Goal: Transaction & Acquisition: Purchase product/service

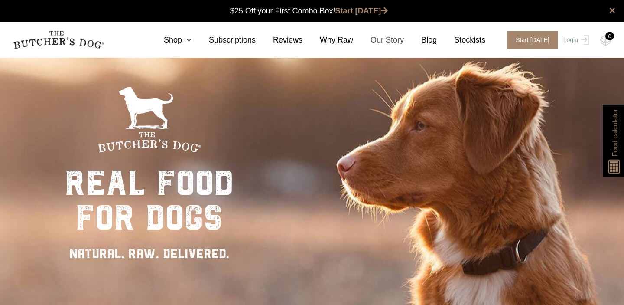
click at [385, 40] on link "Our Story" at bounding box center [378, 40] width 51 height 12
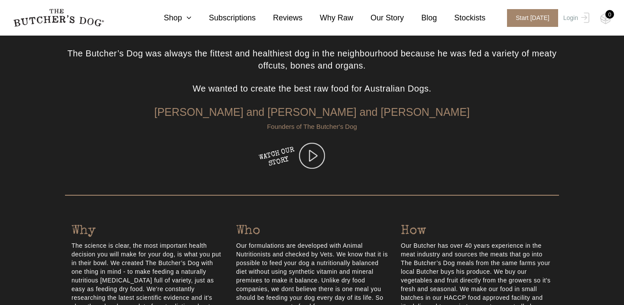
scroll to position [246, 0]
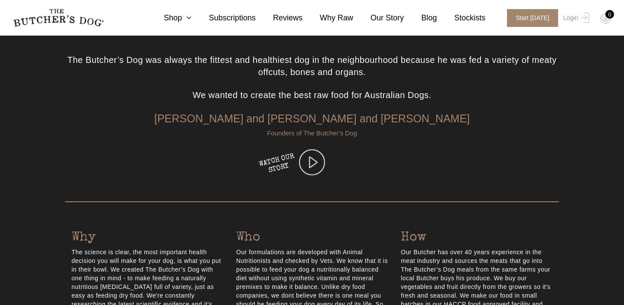
click at [313, 161] on img at bounding box center [312, 162] width 26 height 26
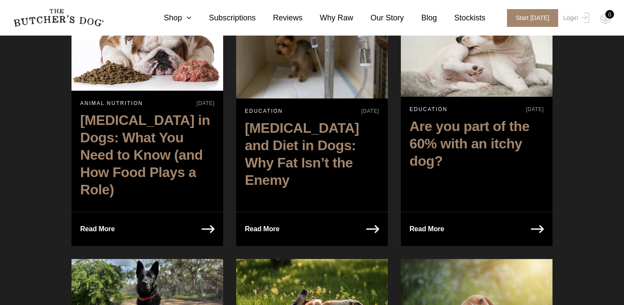
scroll to position [414, 0]
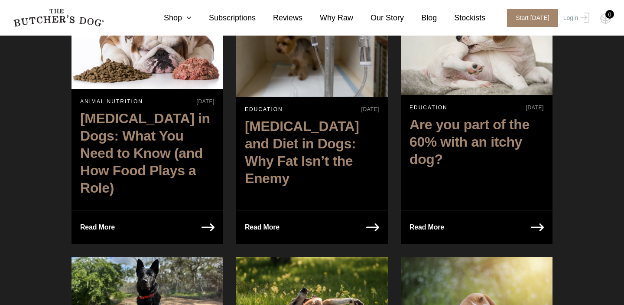
click at [430, 221] on p "Read More" at bounding box center [427, 227] width 35 height 12
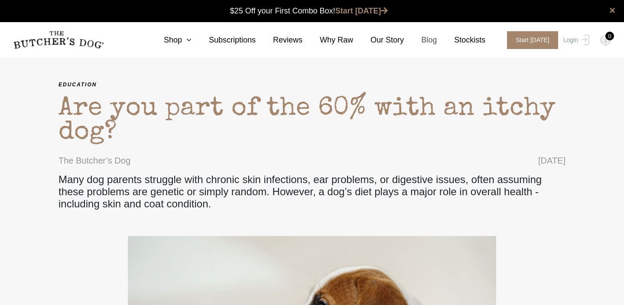
click at [433, 40] on link "Blog" at bounding box center [420, 40] width 33 height 12
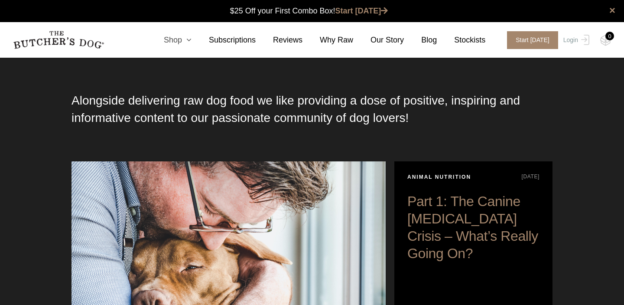
click at [192, 41] on icon at bounding box center [187, 40] width 10 height 8
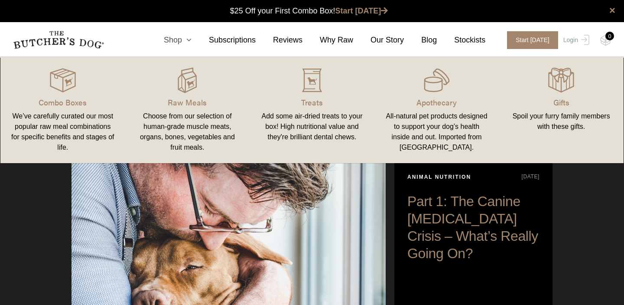
click at [192, 39] on icon at bounding box center [187, 40] width 10 height 8
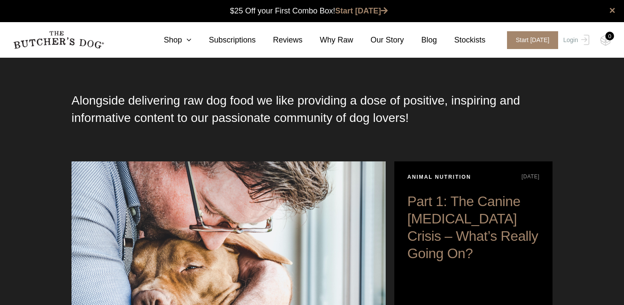
click at [566, 132] on section "Alongside delivering raw dog food we like providing a dose of positive, inspiri…" at bounding box center [312, 233] width 624 height 353
click at [466, 40] on link "Stockists" at bounding box center [461, 40] width 49 height 12
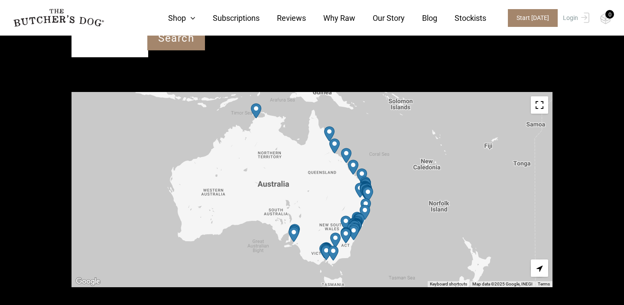
scroll to position [300, 0]
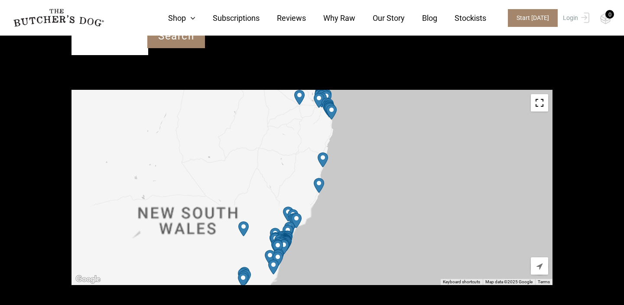
drag, startPoint x: 368, startPoint y: 199, endPoint x: 395, endPoint y: 100, distance: 102.9
click at [395, 100] on div at bounding box center [312, 187] width 481 height 195
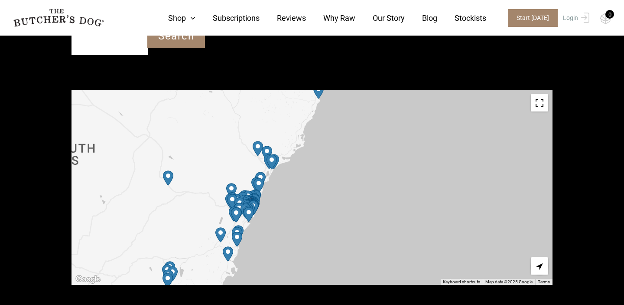
drag, startPoint x: 343, startPoint y: 222, endPoint x: 509, endPoint y: 211, distance: 166.9
click at [509, 211] on div at bounding box center [312, 187] width 481 height 195
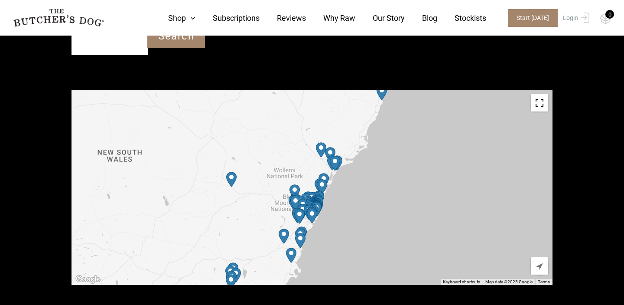
click at [337, 156] on img "Petbarn – Kotara" at bounding box center [335, 163] width 10 height 15
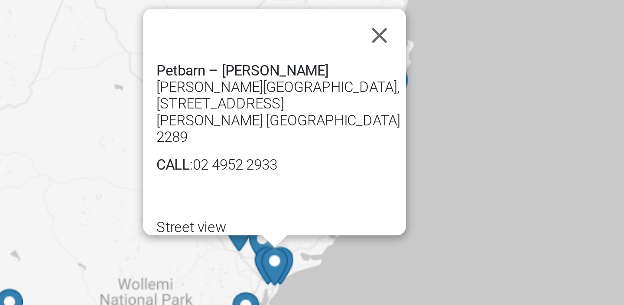
click at [419, 187] on div "Petbarn – Kotara Kotara Homemaker Centre, 20b/150 Park Ave Kotara NSW 2289 CALL…" at bounding box center [312, 187] width 481 height 195
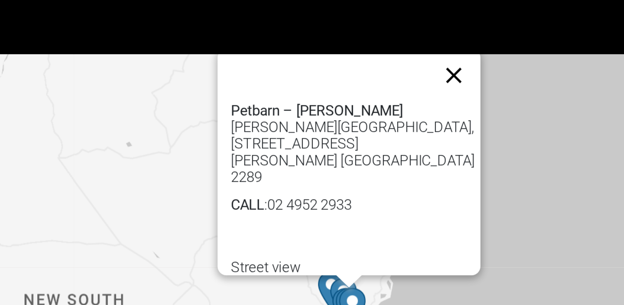
click at [421, 88] on button "Close" at bounding box center [417, 98] width 21 height 21
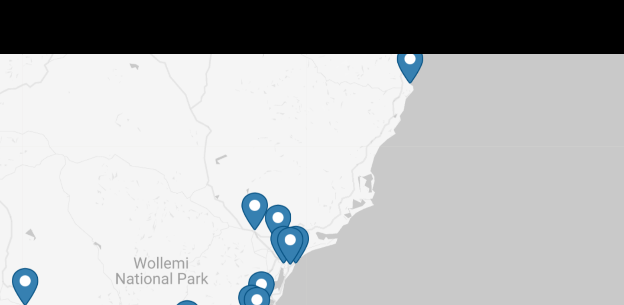
drag, startPoint x: 409, startPoint y: 166, endPoint x: 429, endPoint y: 115, distance: 54.7
click at [429, 114] on div at bounding box center [312, 187] width 481 height 195
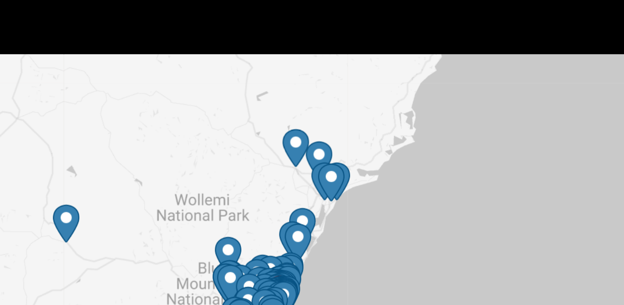
drag, startPoint x: 395, startPoint y: 162, endPoint x: 411, endPoint y: 135, distance: 30.9
click at [411, 135] on div at bounding box center [312, 187] width 481 height 195
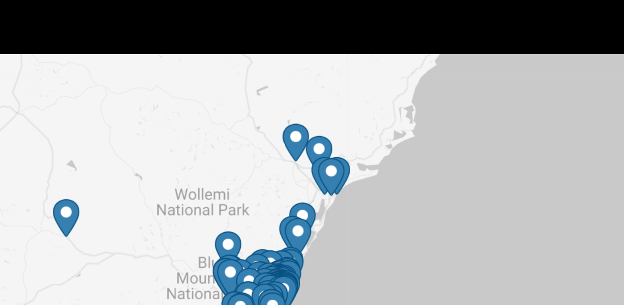
click at [376, 130] on img "Petbarn – Newcastle West" at bounding box center [372, 137] width 10 height 15
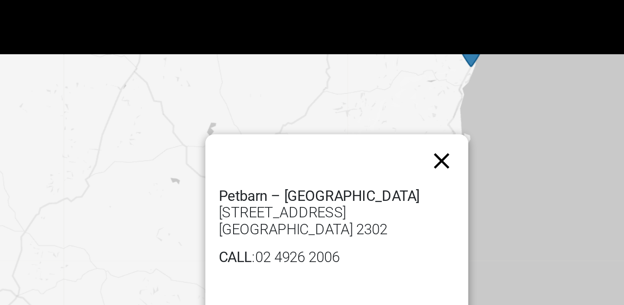
click at [416, 121] on button "Close" at bounding box center [413, 131] width 21 height 21
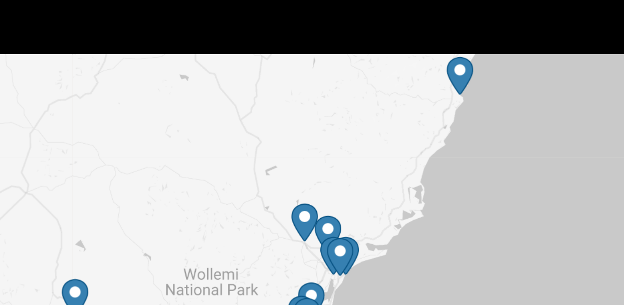
drag, startPoint x: 437, startPoint y: 159, endPoint x: 441, endPoint y: 117, distance: 41.8
click at [441, 117] on div at bounding box center [312, 187] width 481 height 195
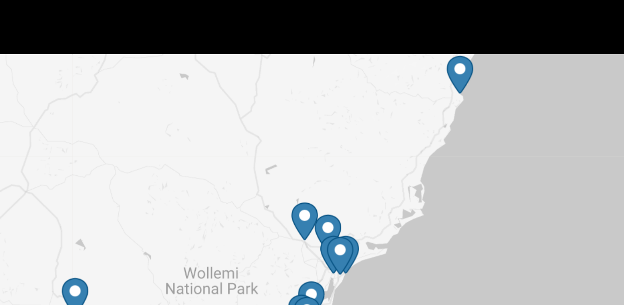
click at [367, 160] on img "Petbarn – Glendale" at bounding box center [370, 167] width 10 height 15
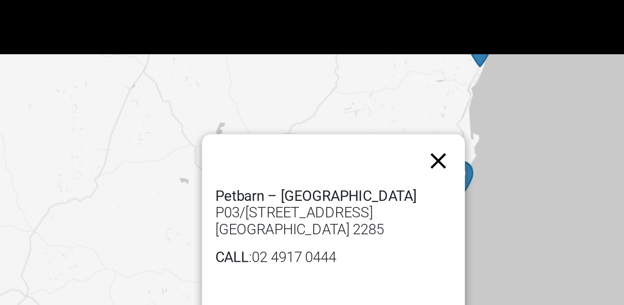
click at [415, 121] on button "Close" at bounding box center [411, 131] width 21 height 21
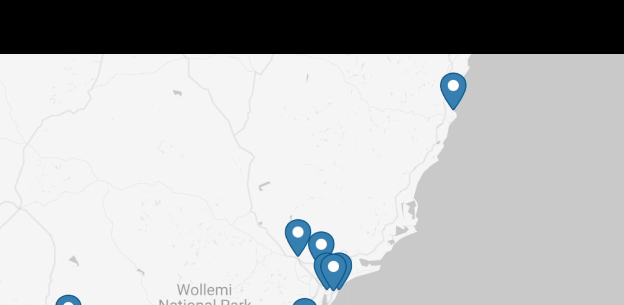
drag, startPoint x: 447, startPoint y: 158, endPoint x: 444, endPoint y: 122, distance: 36.1
click at [444, 122] on div at bounding box center [312, 187] width 481 height 195
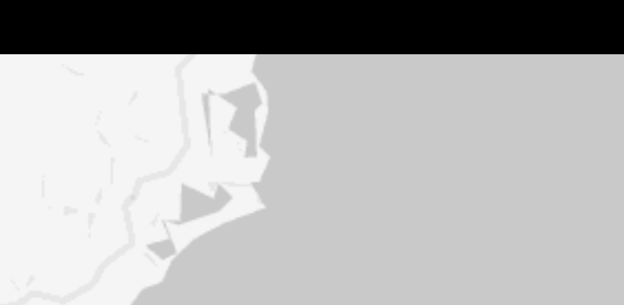
drag, startPoint x: 356, startPoint y: 176, endPoint x: 423, endPoint y: 115, distance: 90.9
click at [422, 115] on div at bounding box center [312, 187] width 481 height 195
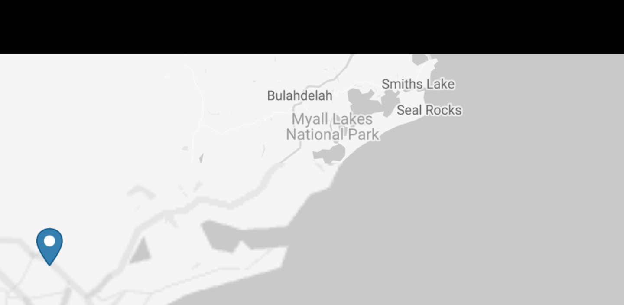
drag, startPoint x: 355, startPoint y: 152, endPoint x: 417, endPoint y: 114, distance: 72.9
click at [417, 114] on div at bounding box center [312, 187] width 481 height 195
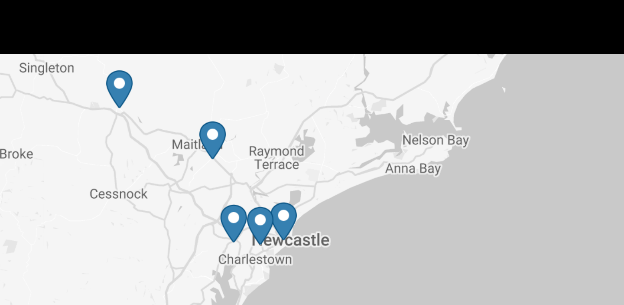
drag, startPoint x: 342, startPoint y: 161, endPoint x: 399, endPoint y: 124, distance: 68.3
click at [399, 124] on div at bounding box center [312, 187] width 481 height 195
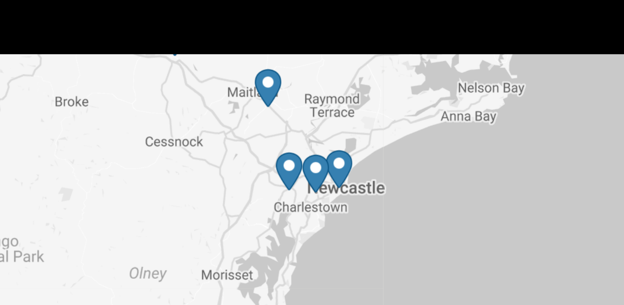
drag, startPoint x: 377, startPoint y: 144, endPoint x: 396, endPoint y: 134, distance: 22.3
click at [396, 134] on div at bounding box center [312, 187] width 481 height 195
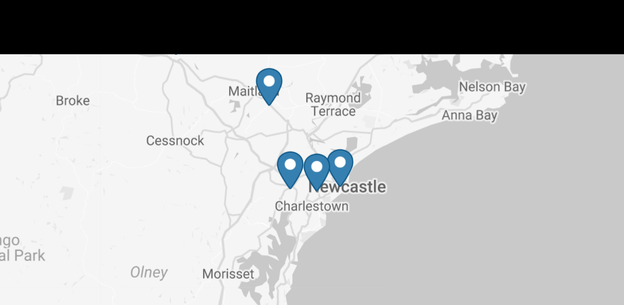
click at [374, 127] on img "Petbarn – Newcastle West" at bounding box center [373, 134] width 10 height 15
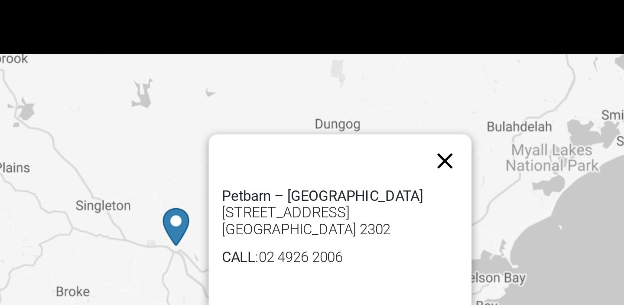
click at [418, 121] on button "Close" at bounding box center [414, 131] width 21 height 21
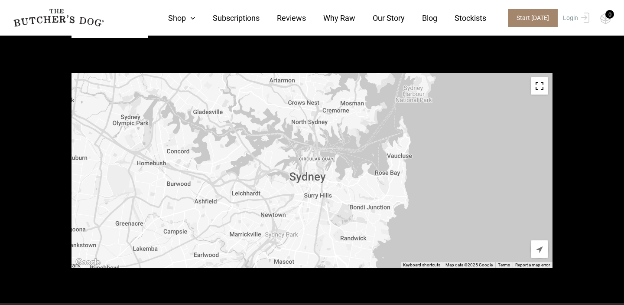
scroll to position [318, 0]
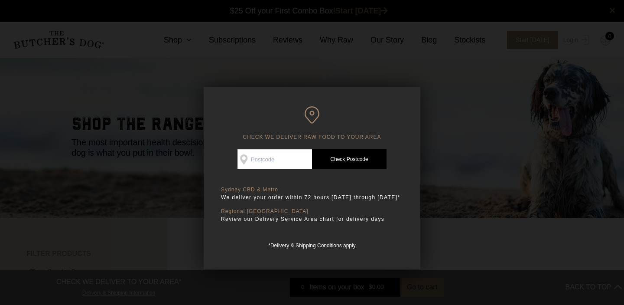
scroll to position [0, 0]
click at [285, 158] on input "Check Availability At" at bounding box center [275, 159] width 75 height 20
type input "2295"
click at [338, 159] on link "Check Postcode" at bounding box center [349, 159] width 75 height 20
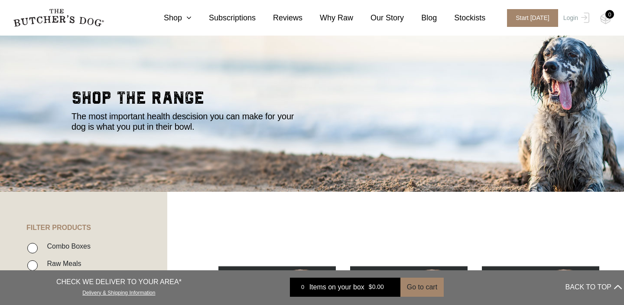
scroll to position [30, 0]
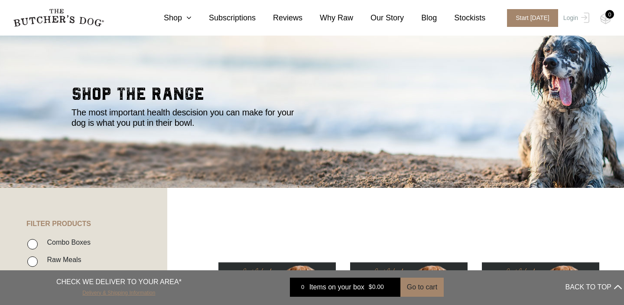
click at [144, 293] on link "Delivery & Shipping Information" at bounding box center [118, 291] width 73 height 8
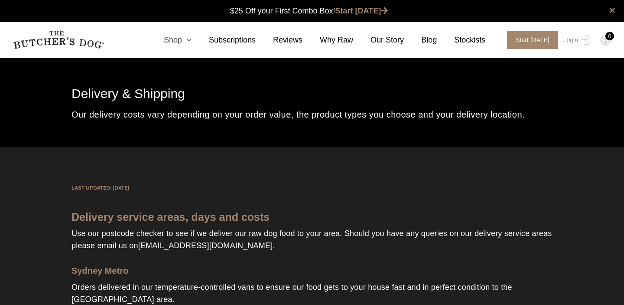
click at [191, 39] on icon at bounding box center [187, 40] width 10 height 8
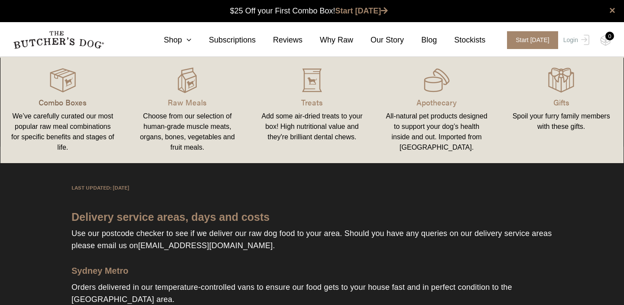
click at [78, 102] on p "Combo Boxes" at bounding box center [63, 102] width 104 height 12
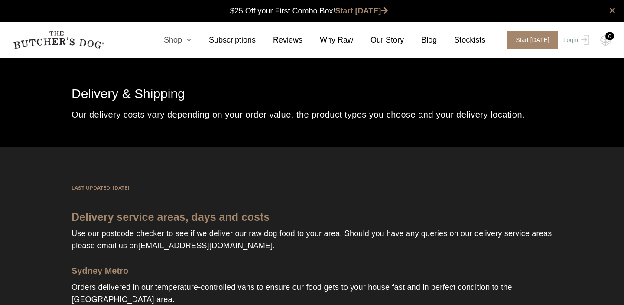
click at [192, 39] on icon at bounding box center [187, 40] width 10 height 8
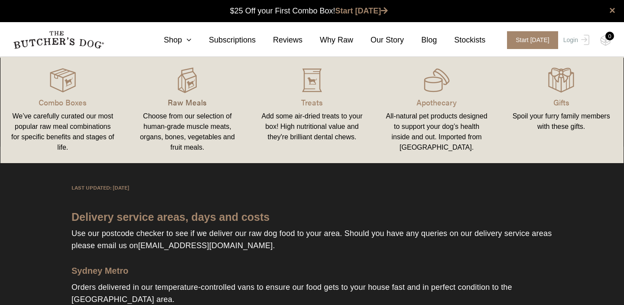
click at [198, 102] on p "Raw Meals" at bounding box center [188, 102] width 104 height 12
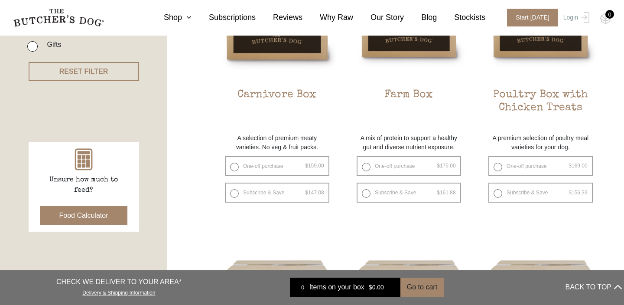
scroll to position [298, 0]
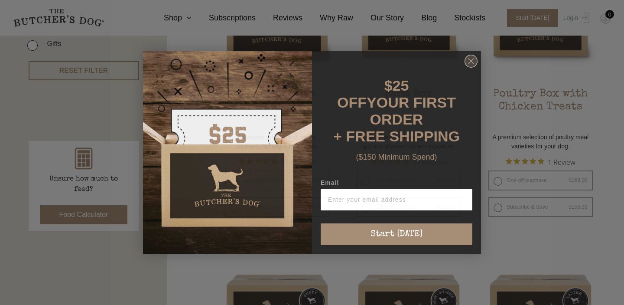
click at [472, 67] on circle "Close dialog" at bounding box center [471, 61] width 13 height 13
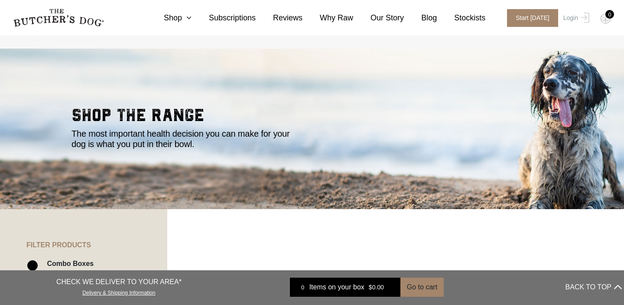
scroll to position [0, 0]
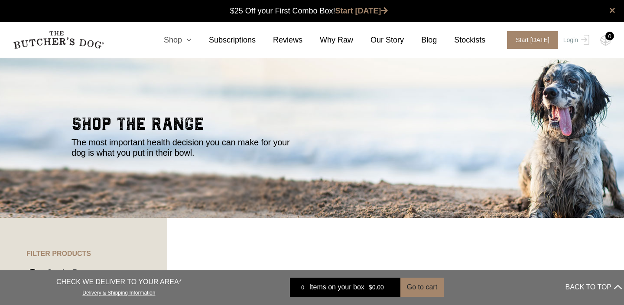
click at [192, 39] on icon at bounding box center [187, 40] width 10 height 8
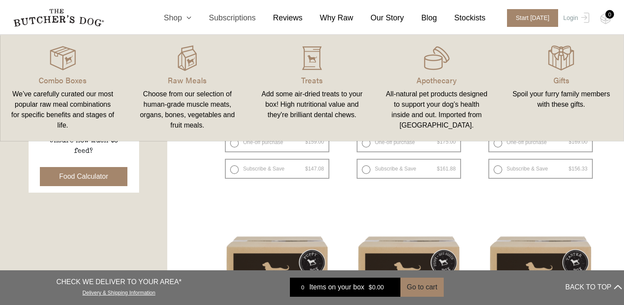
scroll to position [336, 0]
click at [100, 173] on button "Food Calculator" at bounding box center [84, 175] width 88 height 19
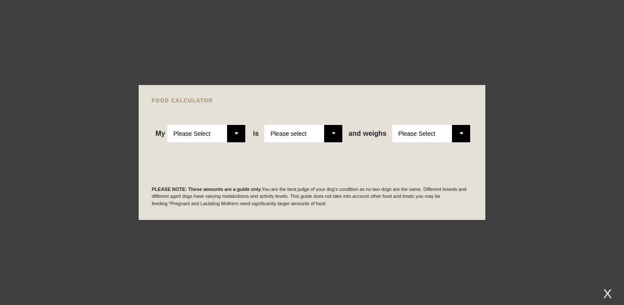
click at [237, 133] on select "Please Select Adult Dog Puppy" at bounding box center [206, 133] width 78 height 17
select select "adult"
click at [167, 125] on select "Please Select Adult Dog Puppy" at bounding box center [206, 133] width 78 height 17
click at [334, 133] on select "Please select a healthy weight overweight" at bounding box center [303, 133] width 78 height 17
select select "0"
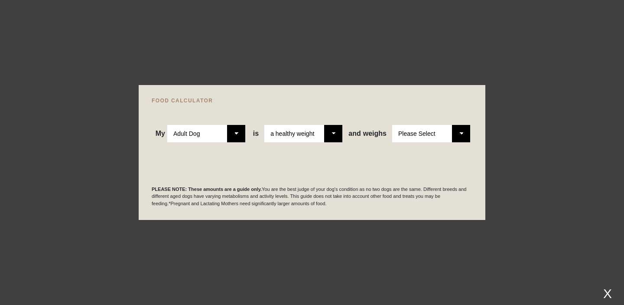
click at [264, 125] on select "Please select a healthy weight overweight" at bounding box center [303, 133] width 78 height 17
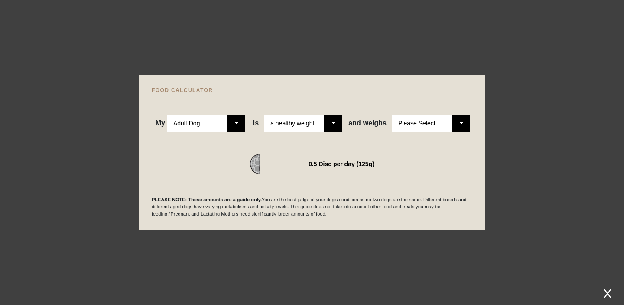
click at [462, 124] on select "Please Select 1kg 2kg 3kg 4kg 5kg 6kg 7kg 8kg 9kg 10kg 11kg 12kg 13kg 14kg 15kg…" at bounding box center [431, 122] width 78 height 17
select select "20"
click at [392, 114] on select "Please Select 1kg 2kg 3kg 4kg 5kg 6kg 7kg 8kg 9kg 10kg 11kg 12kg 13kg 14kg 15kg…" at bounding box center [431, 122] width 78 height 17
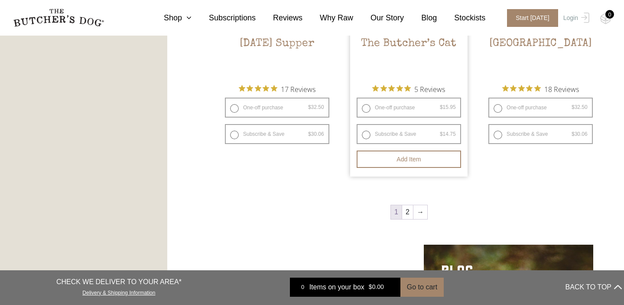
scroll to position [1166, 0]
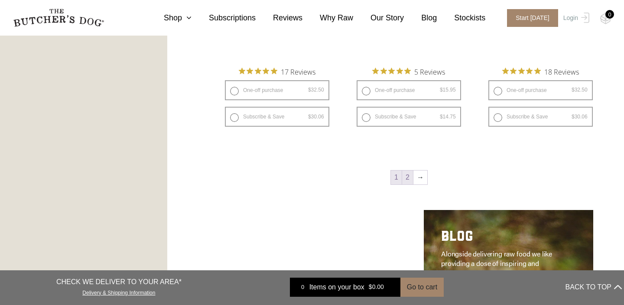
click at [409, 175] on link "2" at bounding box center [407, 177] width 11 height 14
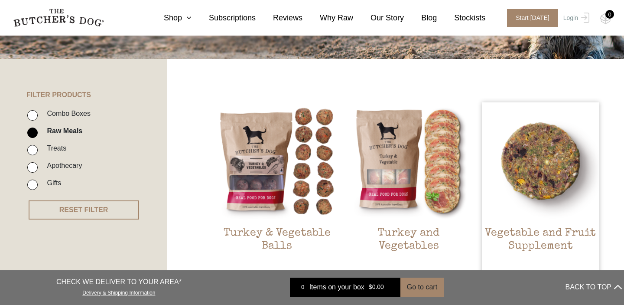
scroll to position [160, 0]
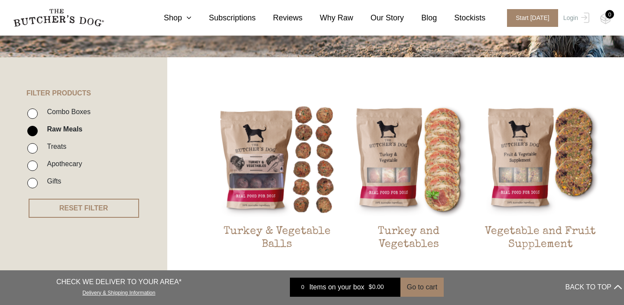
click at [32, 112] on input "Combo Boxes" at bounding box center [32, 113] width 10 height 10
checkbox input "true"
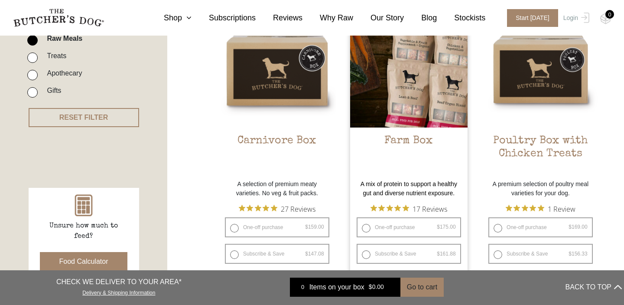
scroll to position [244, 0]
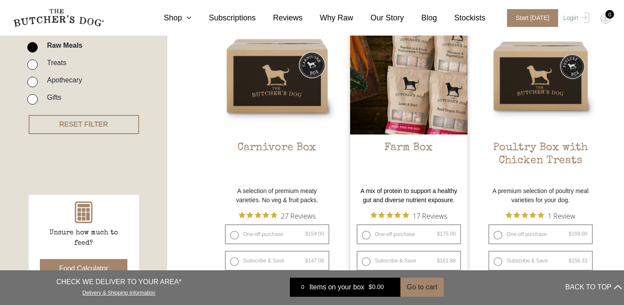
click at [397, 146] on h2 "Farm Box" at bounding box center [408, 161] width 117 height 41
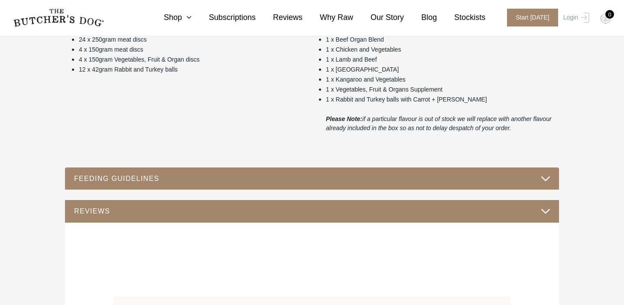
scroll to position [423, 0]
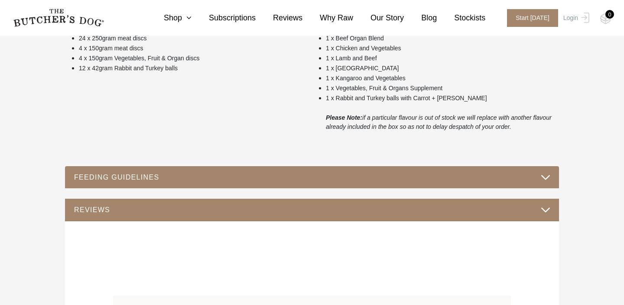
click at [546, 179] on button "FEEDING GUIDELINES" at bounding box center [312, 177] width 477 height 12
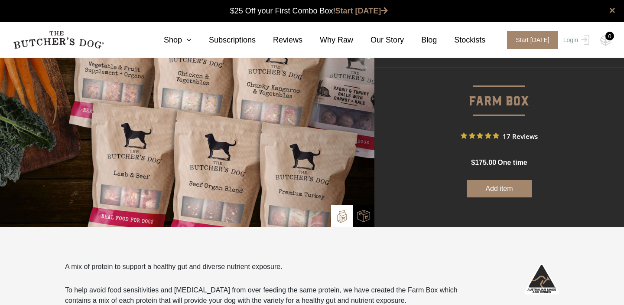
scroll to position [0, 0]
